Goal: Check status: Check status

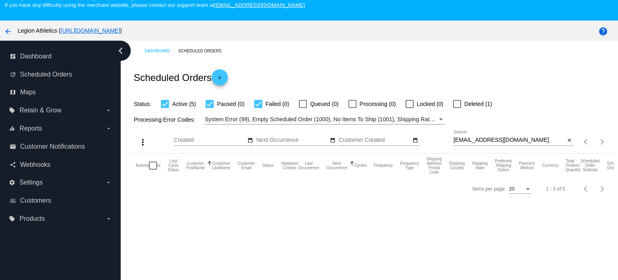
scroll to position [50, 0]
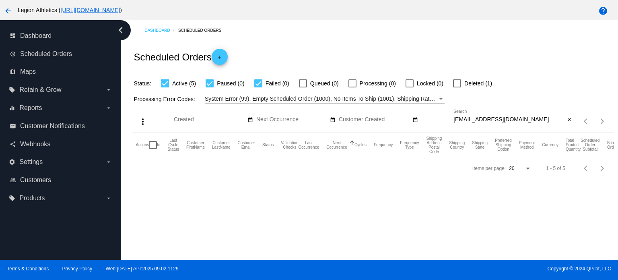
click at [516, 117] on input "[EMAIL_ADDRESS][DOMAIN_NAME]" at bounding box center [508, 119] width 111 height 6
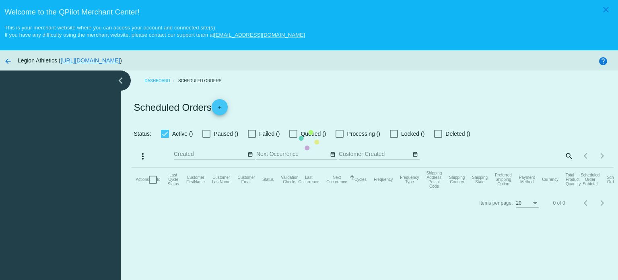
checkbox input "true"
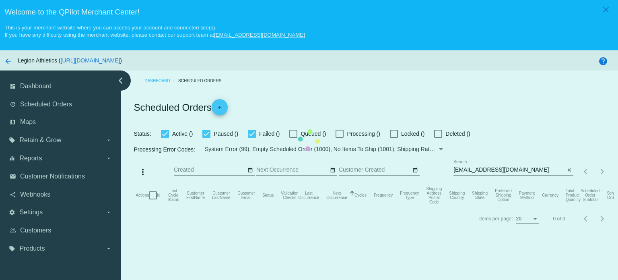
click at [352, 183] on mat-table "Actions Id Last Cycle Status Customer FirstName Customer LastName Customer Emai…" at bounding box center [373, 195] width 482 height 24
click at [337, 183] on mat-table "Actions Id Last Cycle Status Customer FirstName Customer LastName Customer Emai…" at bounding box center [373, 195] width 482 height 24
click at [334, 80] on div "Dashboard Scheduled Orders" at bounding box center [378, 80] width 469 height 12
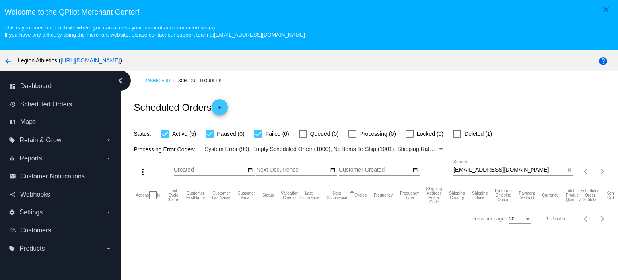
click at [521, 171] on input "[EMAIL_ADDRESS][DOMAIN_NAME]" at bounding box center [508, 170] width 111 height 6
type input "[EMAIL_ADDRESS][DOMAIN_NAME]"
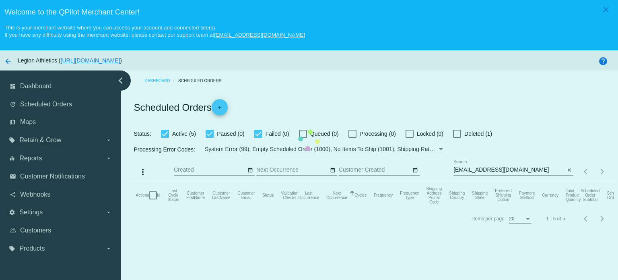
click at [402, 183] on mat-table "Actions Id Last Cycle Status Customer FirstName Customer LastName Customer Emai…" at bounding box center [373, 195] width 482 height 24
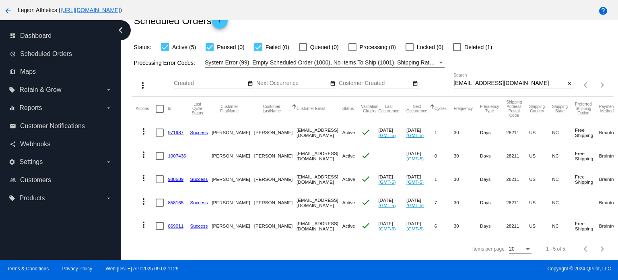
scroll to position [42, 0]
